Goal: Task Accomplishment & Management: Use online tool/utility

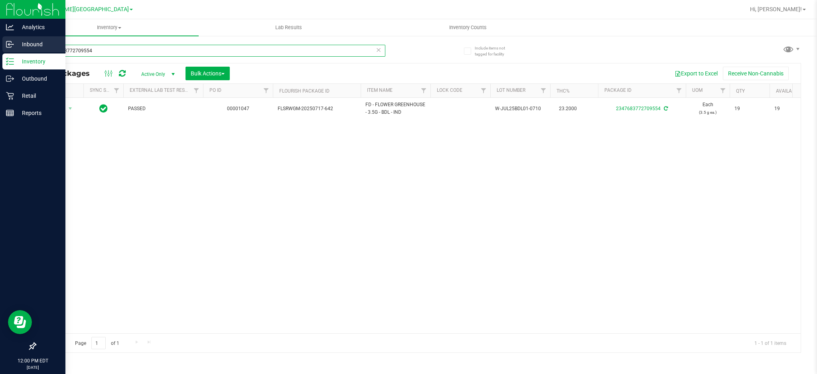
drag, startPoint x: 112, startPoint y: 45, endPoint x: 0, endPoint y: 51, distance: 111.8
click at [0, 51] on div "Analytics Inbound Inventory Outbound Retail Reports 12:00 PM EDT [DATE] 08/26 […" at bounding box center [408, 187] width 817 height 374
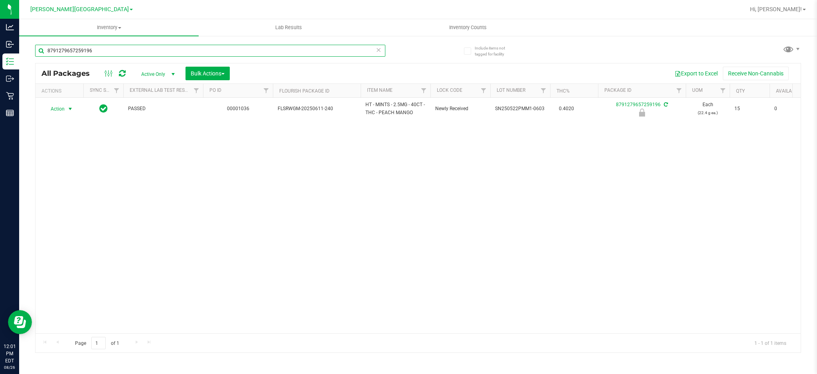
type input "8791279657259196"
click at [65, 107] on span "select" at bounding box center [70, 108] width 10 height 11
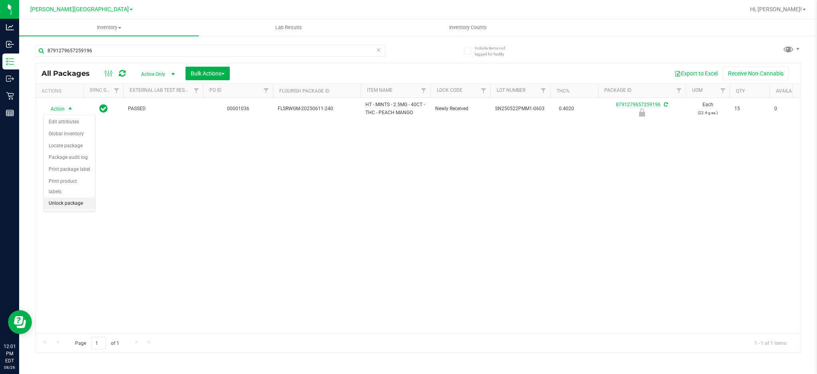
click at [63, 202] on li "Unlock package" at bounding box center [69, 203] width 51 height 12
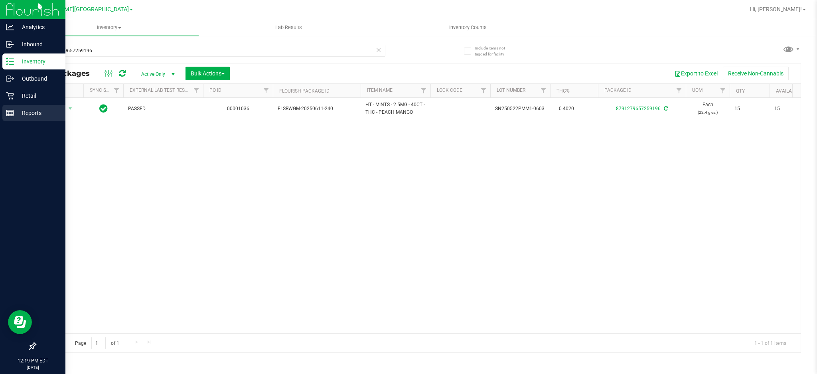
click at [37, 111] on p "Reports" at bounding box center [38, 113] width 48 height 10
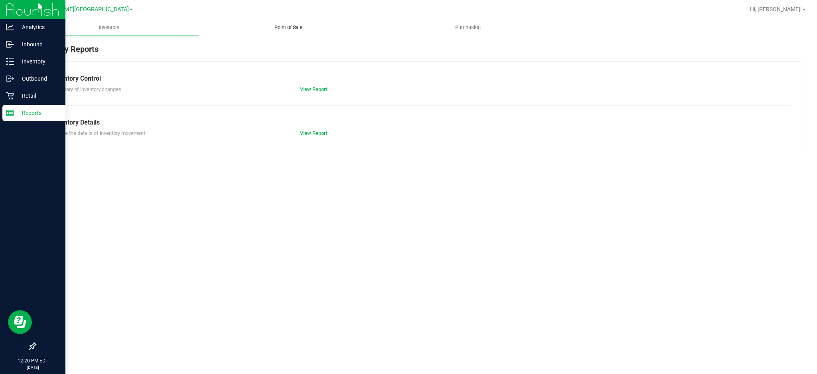
click at [282, 29] on span "Point of Sale" at bounding box center [288, 27] width 49 height 7
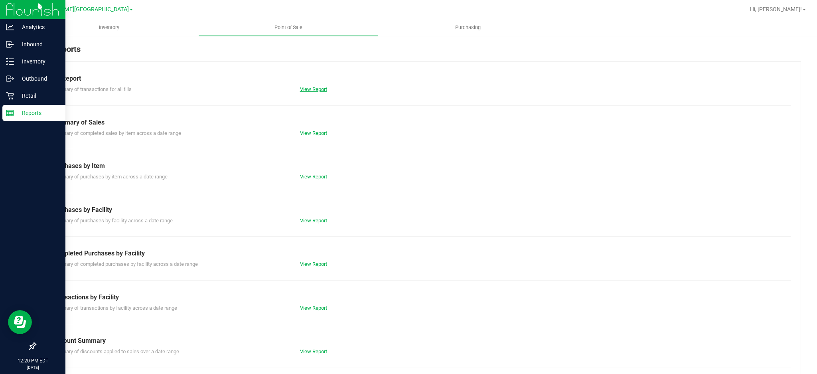
click at [304, 90] on link "View Report" at bounding box center [313, 89] width 27 height 6
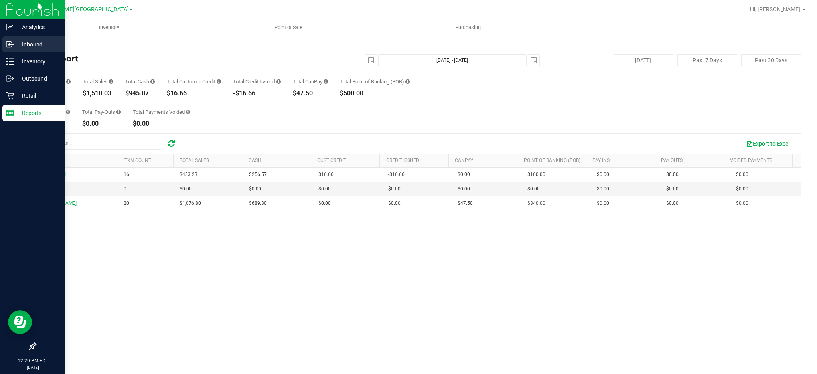
click at [12, 45] on icon at bounding box center [10, 44] width 8 height 8
